Goal: Task Accomplishment & Management: Manage account settings

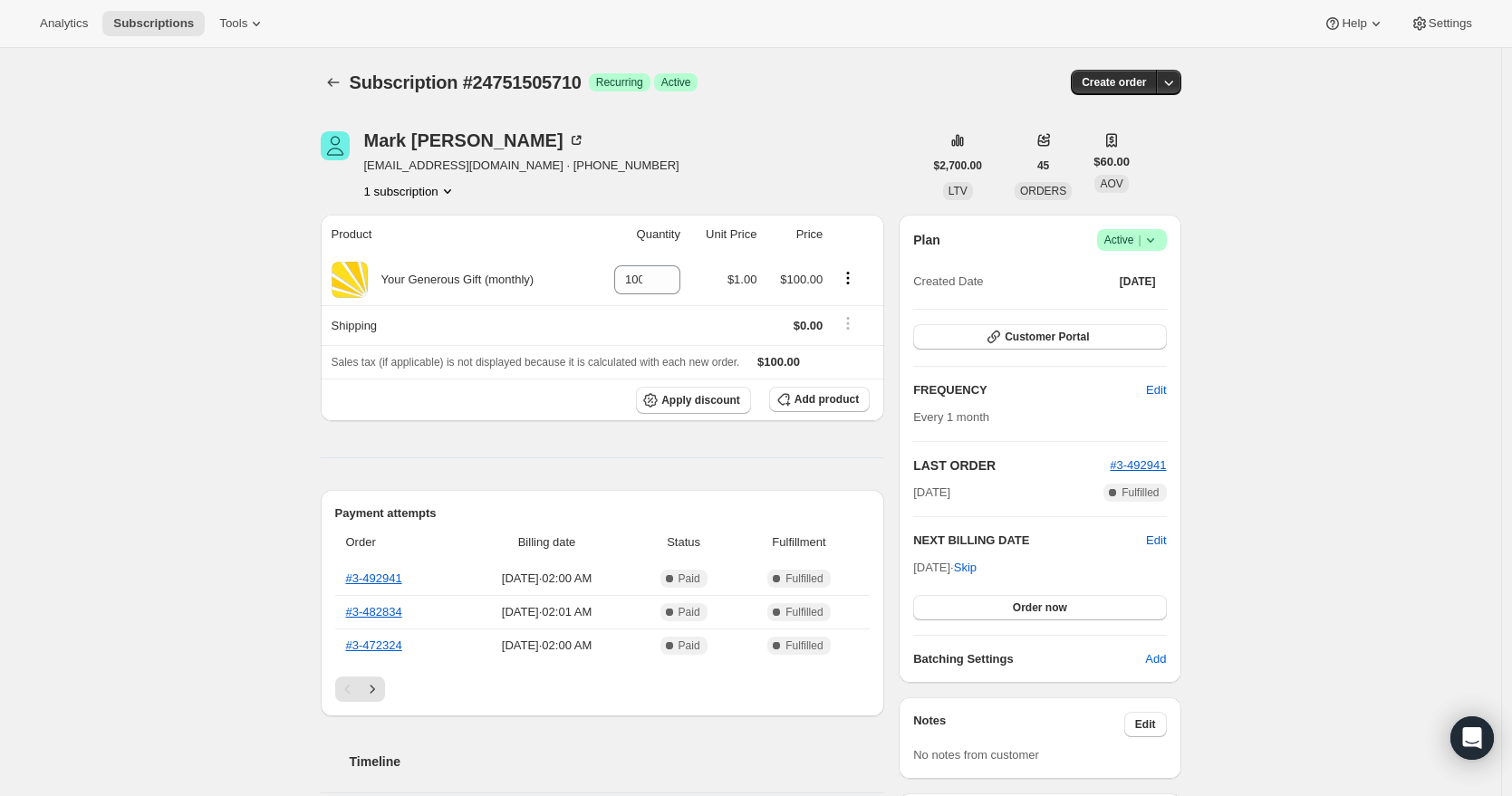
click at [1158, 246] on icon at bounding box center [1150, 240] width 18 height 18
click at [1144, 300] on span "Cancel subscription" at bounding box center [1131, 306] width 102 height 14
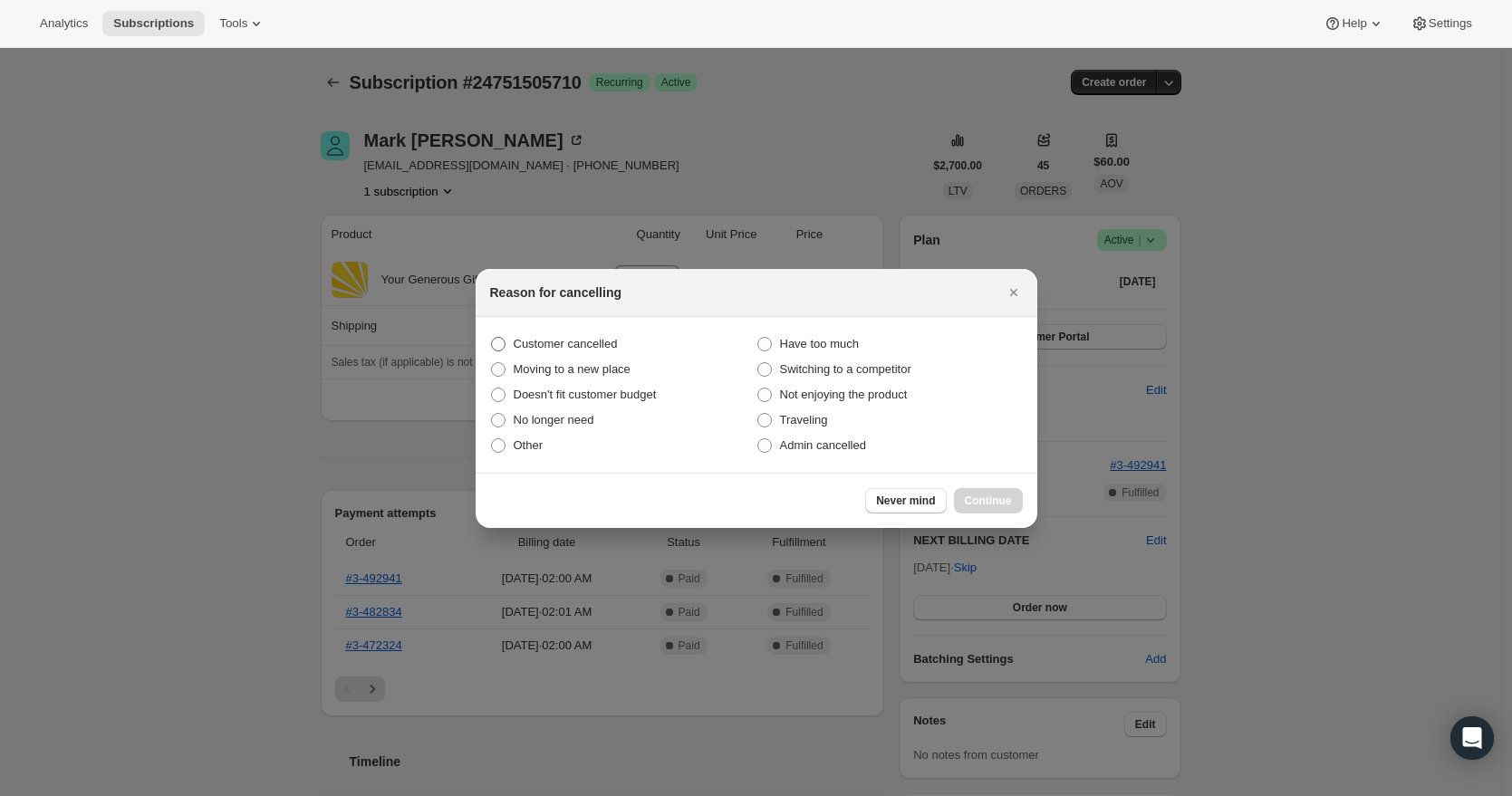
click at [611, 348] on span "Customer cancelled" at bounding box center [566, 344] width 104 height 14
click at [492, 338] on input "Customer cancelled" at bounding box center [491, 337] width 1 height 1
radio input "true"
click at [1003, 496] on span "Continue" at bounding box center [989, 501] width 48 height 15
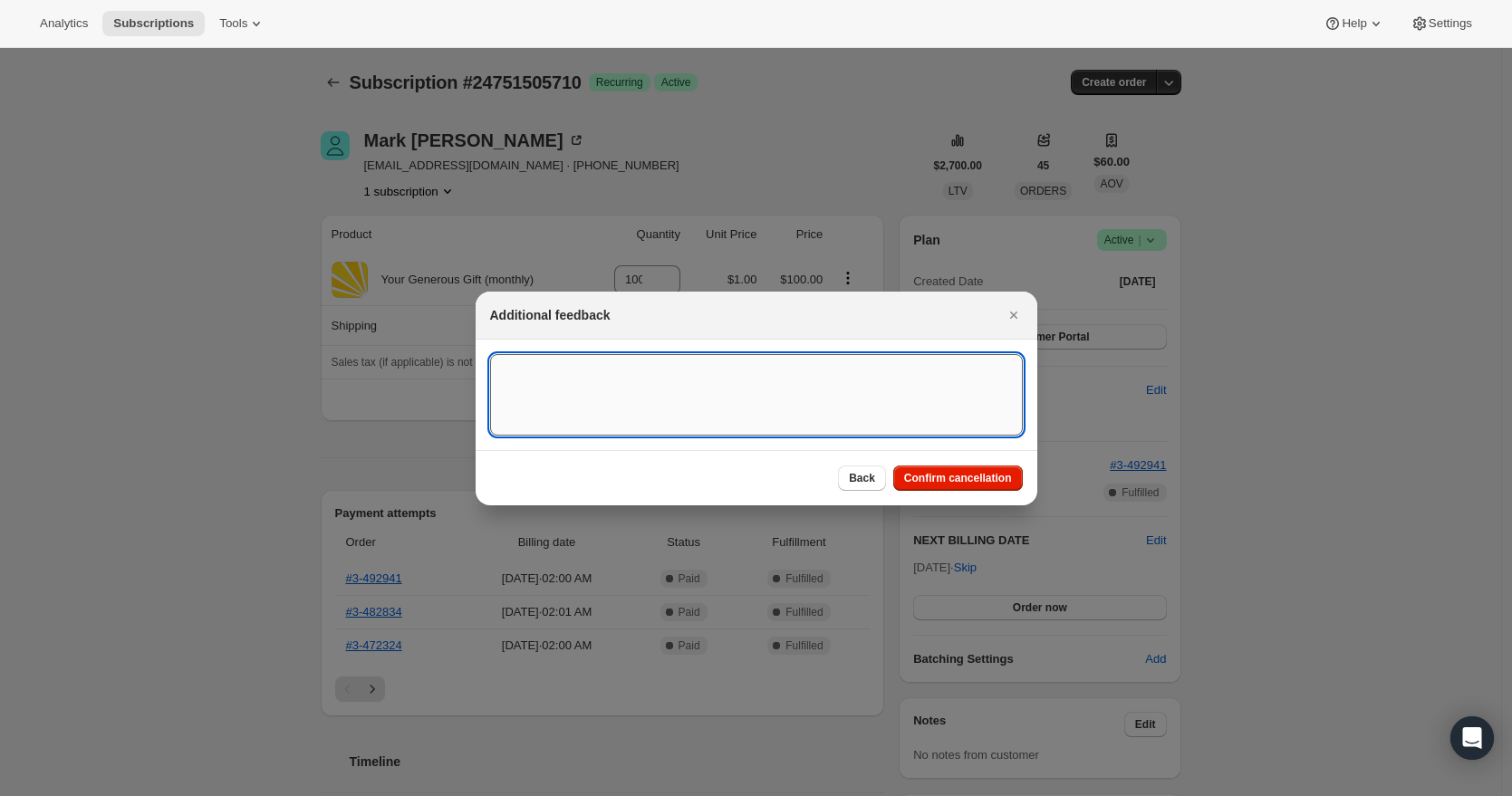
click at [640, 408] on textarea ":rbh:" at bounding box center [756, 395] width 533 height 81
paste textarea "Will you please “cancel” 383174 [PERSON_NAME] monthly recurring donation of $10…"
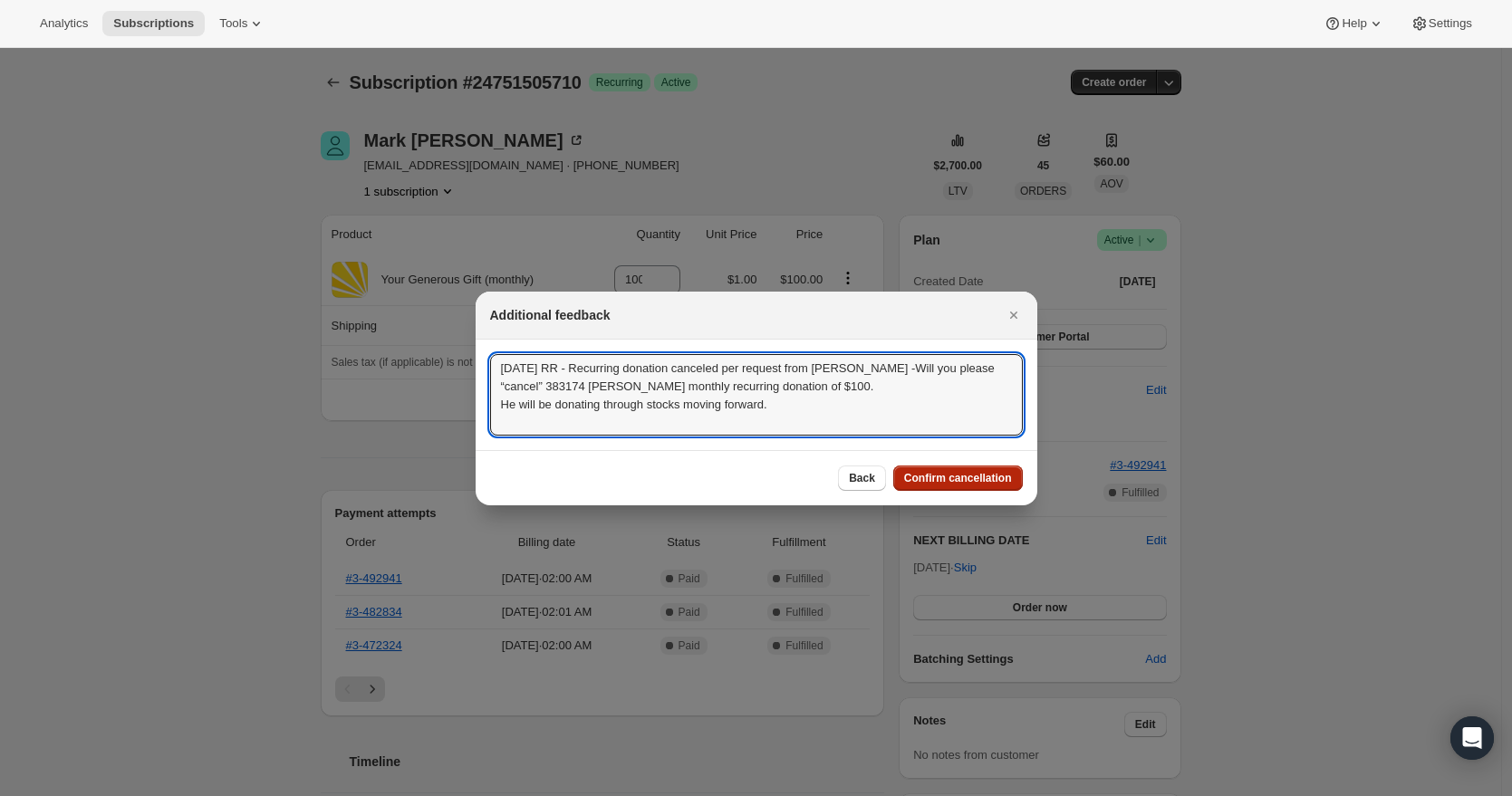
scroll to position [2, 0]
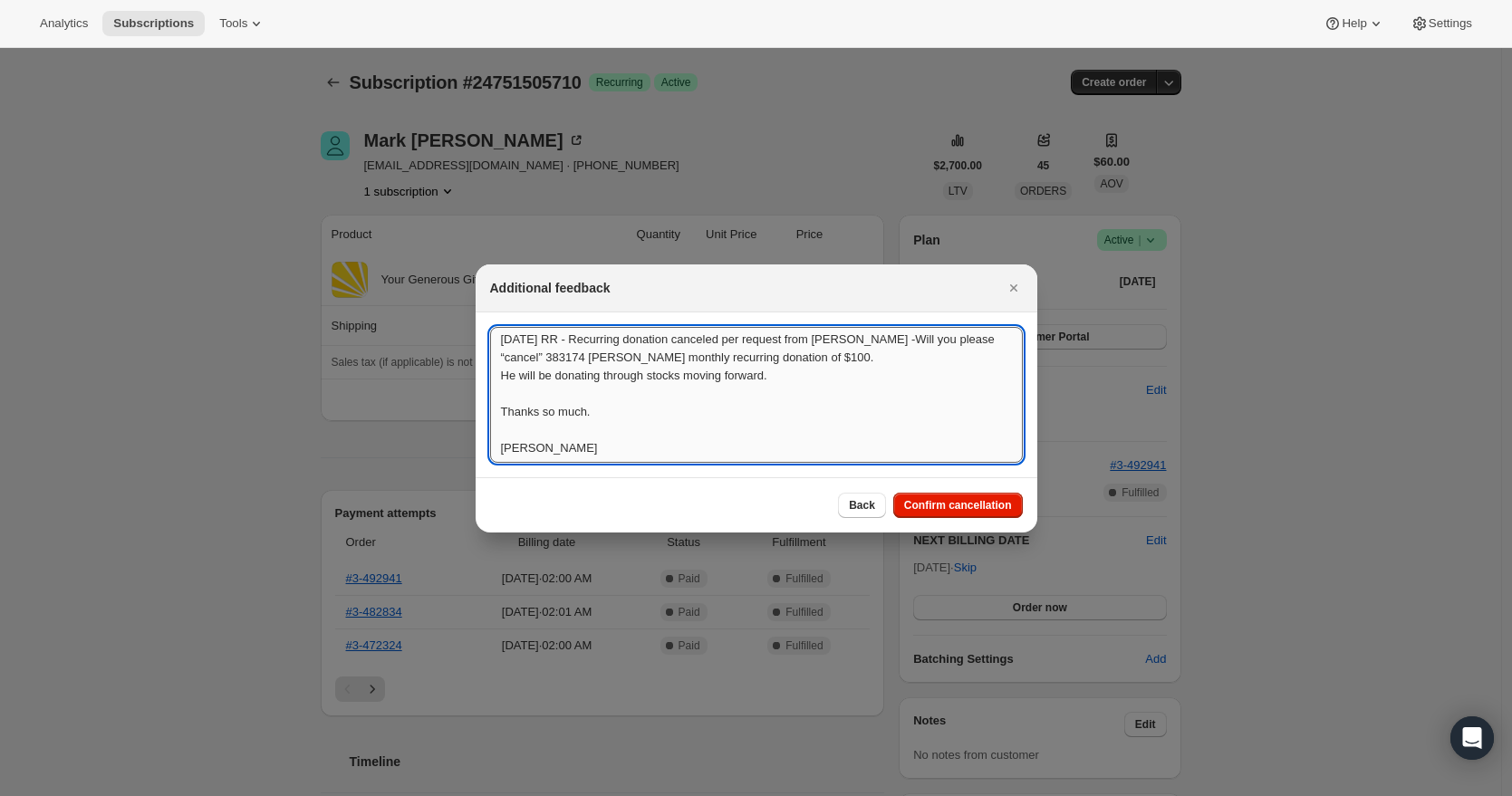
click at [507, 430] on textarea "[DATE] RR - Recurring donation canceled per request from [PERSON_NAME] -Will yo…" at bounding box center [756, 395] width 533 height 136
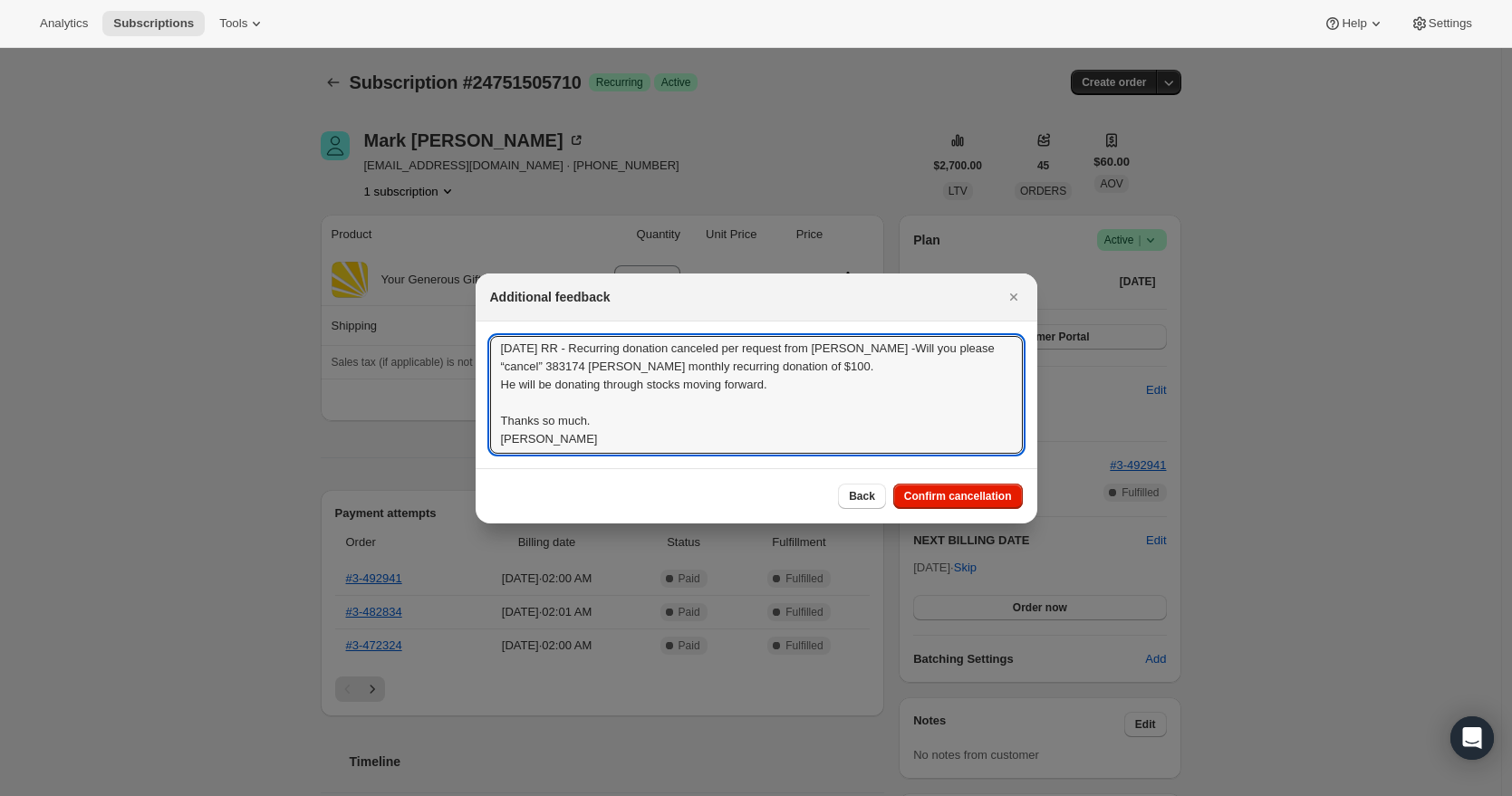
scroll to position [0, 0]
drag, startPoint x: 585, startPoint y: 443, endPoint x: 378, endPoint y: 285, distance: 260.4
type textarea "[DATE] RR - Recurring donation canceled per request from [PERSON_NAME] -Will yo…"
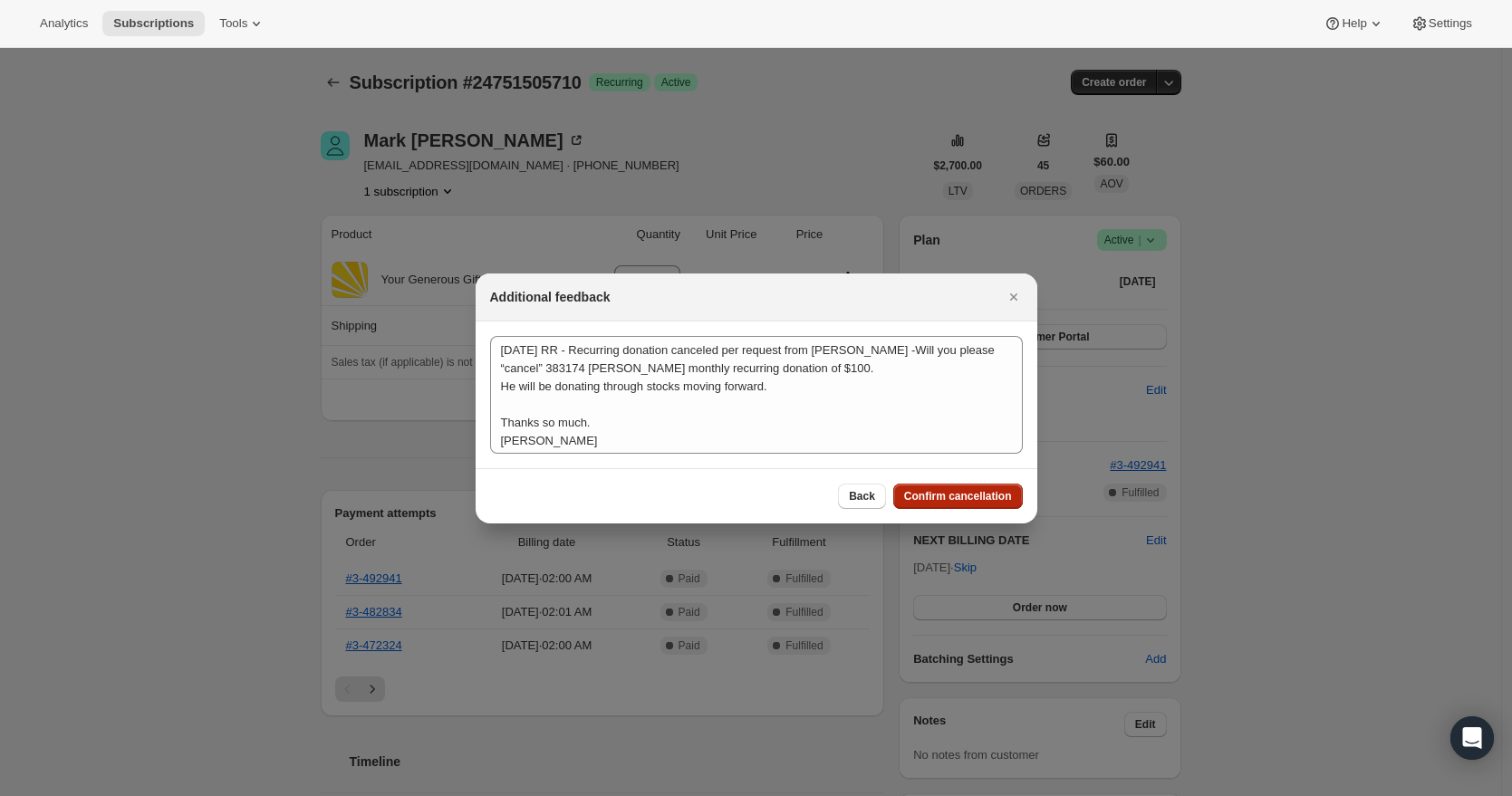
click at [966, 498] on span "Confirm cancellation" at bounding box center [957, 496] width 108 height 15
